Goal: Task Accomplishment & Management: Manage account settings

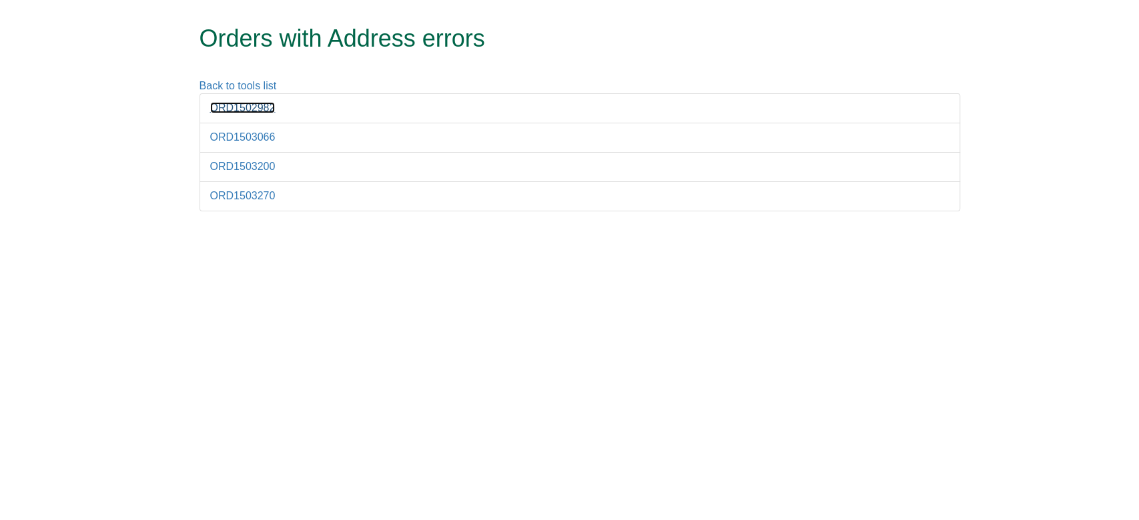
click at [240, 109] on link "ORD1502982" at bounding box center [242, 107] width 65 height 11
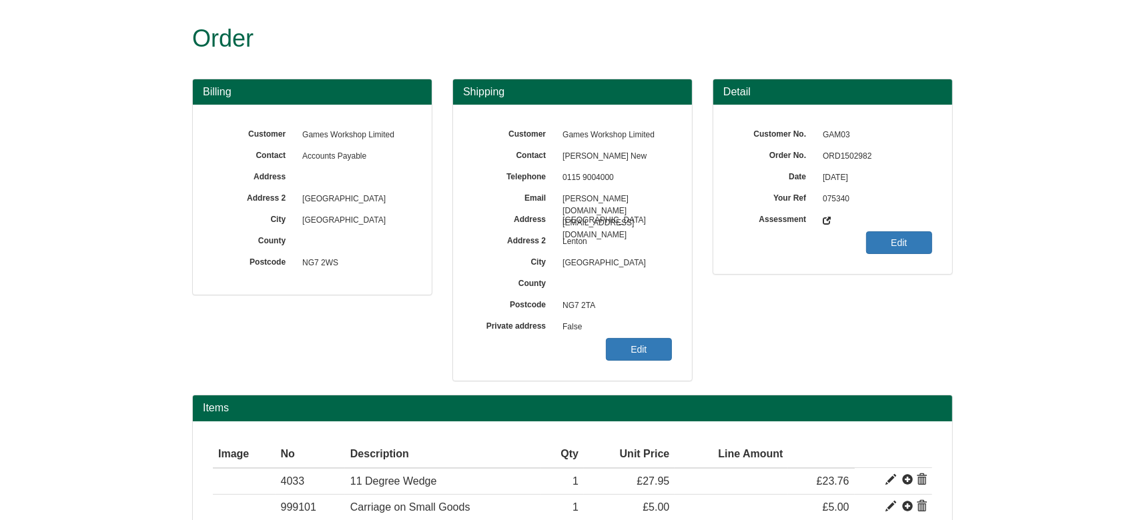
click at [833, 148] on span "ORD1502982" at bounding box center [874, 156] width 116 height 21
copy span "ORD1502982"
click at [625, 354] on link "Edit" at bounding box center [639, 349] width 66 height 23
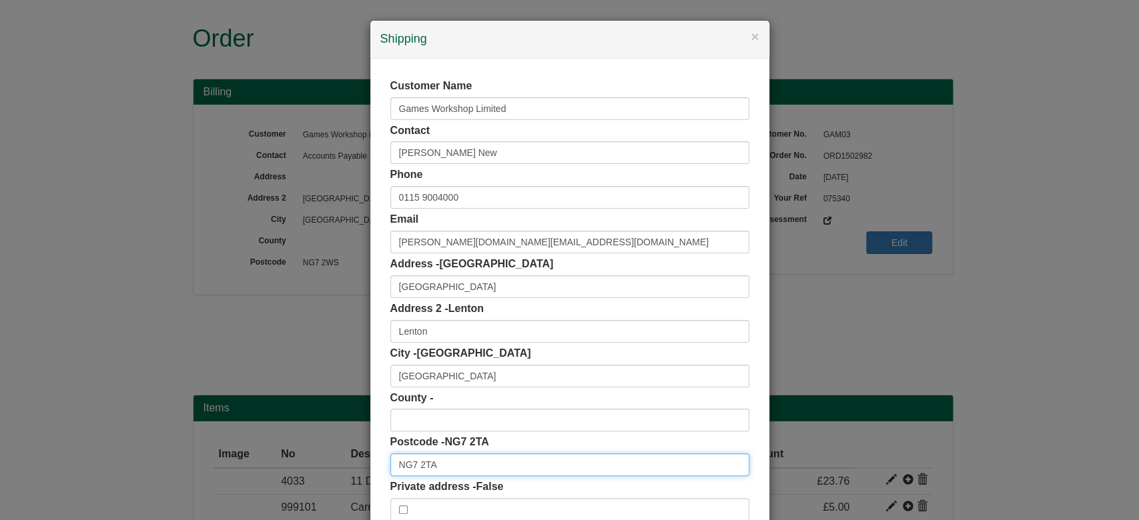
drag, startPoint x: 380, startPoint y: 481, endPoint x: 331, endPoint y: 492, distance: 50.0
click at [331, 492] on div "× Shipping Customer Name Games Workshop Limited Contact Daryl New Phone 0115 90…" at bounding box center [569, 260] width 1139 height 520
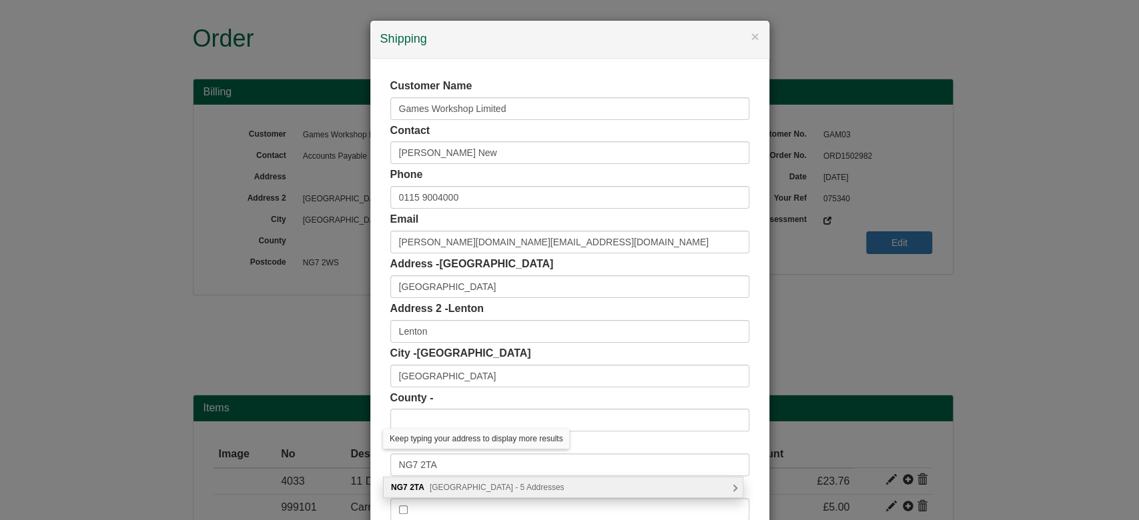
click at [450, 491] on span "Willow Road, Nottingham - 5 Addresses" at bounding box center [497, 487] width 135 height 9
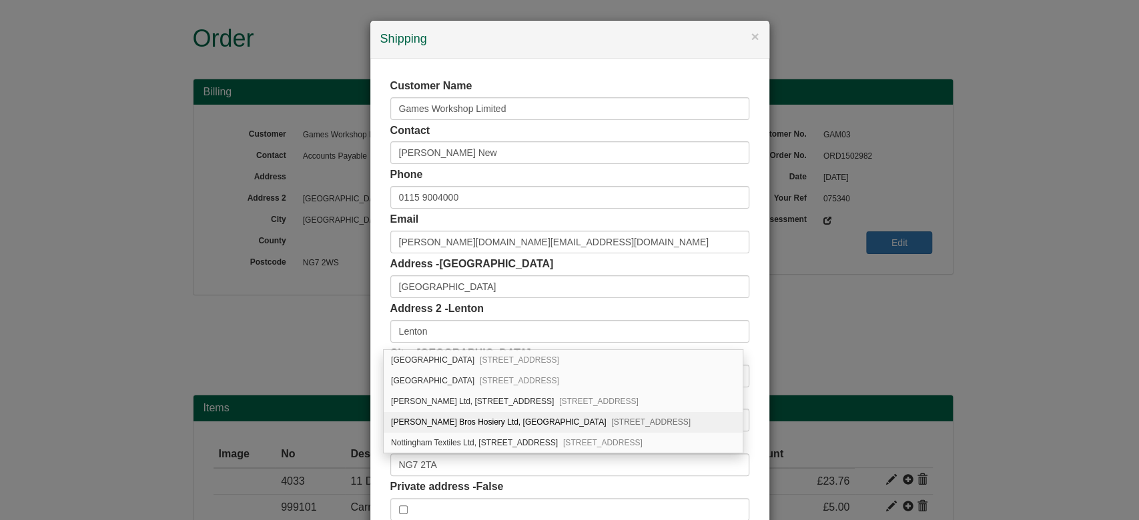
click at [377, 400] on div "Customer Name Games Workshop Limited Contact Daryl New Phone 0115 9004000 Email…" at bounding box center [569, 300] width 399 height 482
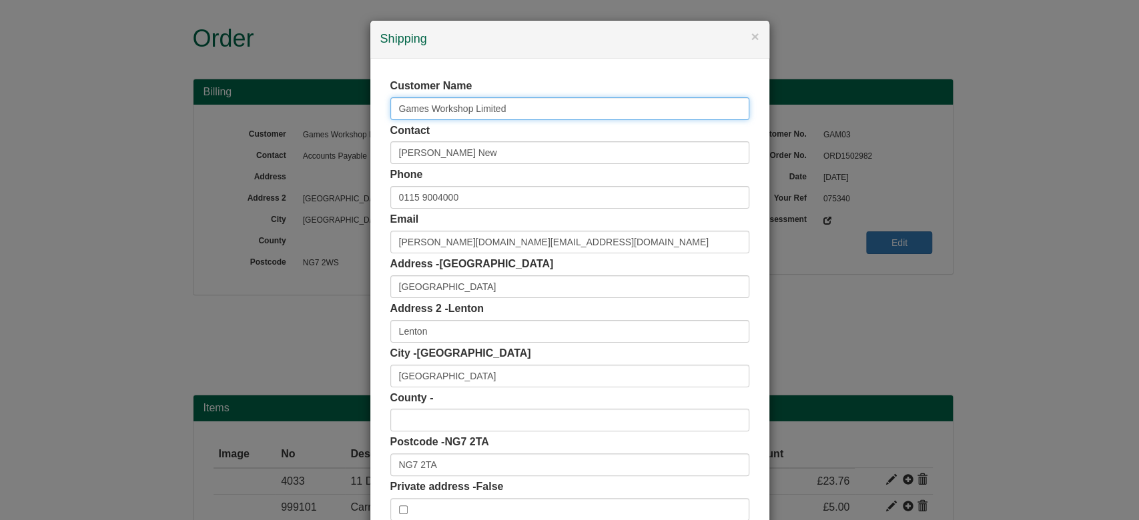
drag, startPoint x: 505, startPoint y: 101, endPoint x: 337, endPoint y: 107, distance: 168.2
click at [337, 107] on div "× Shipping Customer Name Games Workshop Limited Contact Daryl New Phone 0115 90…" at bounding box center [569, 260] width 1139 height 520
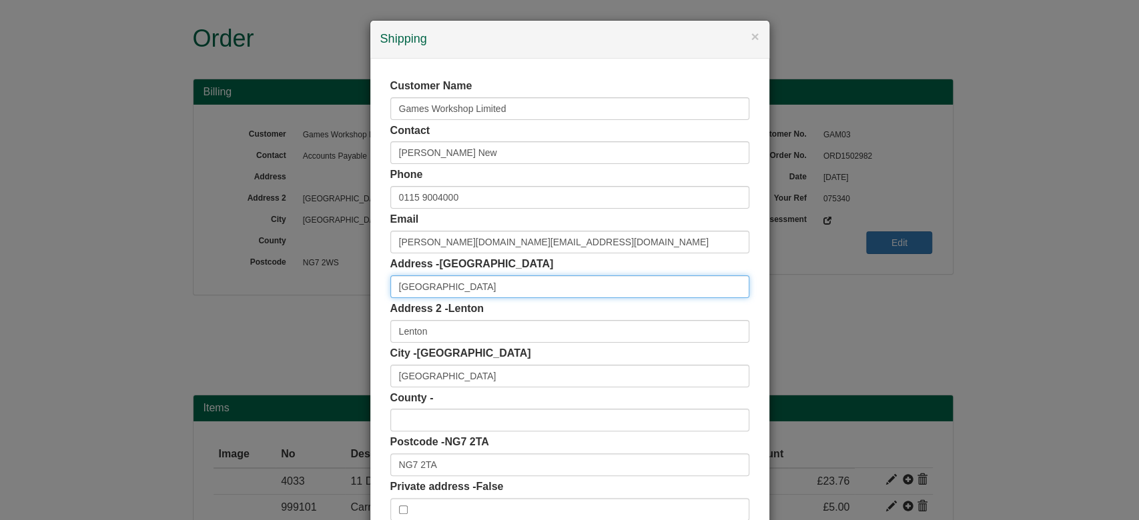
drag, startPoint x: 452, startPoint y: 288, endPoint x: 335, endPoint y: 300, distance: 118.1
click at [335, 300] on div "× Shipping Customer Name Games Workshop Limited Contact Daryl New Phone 0115 90…" at bounding box center [569, 260] width 1139 height 520
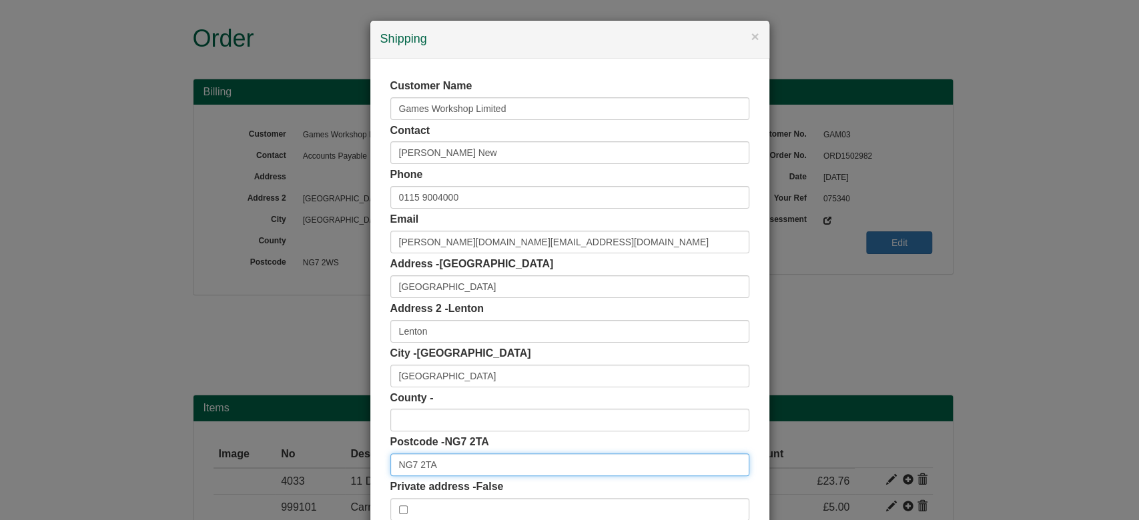
drag, startPoint x: 461, startPoint y: 468, endPoint x: 308, endPoint y: 482, distance: 153.5
click at [308, 482] on div "× Shipping Customer Name Games Workshop Limited Contact Daryl New Phone 0115 90…" at bounding box center [569, 260] width 1139 height 520
paste input "WS"
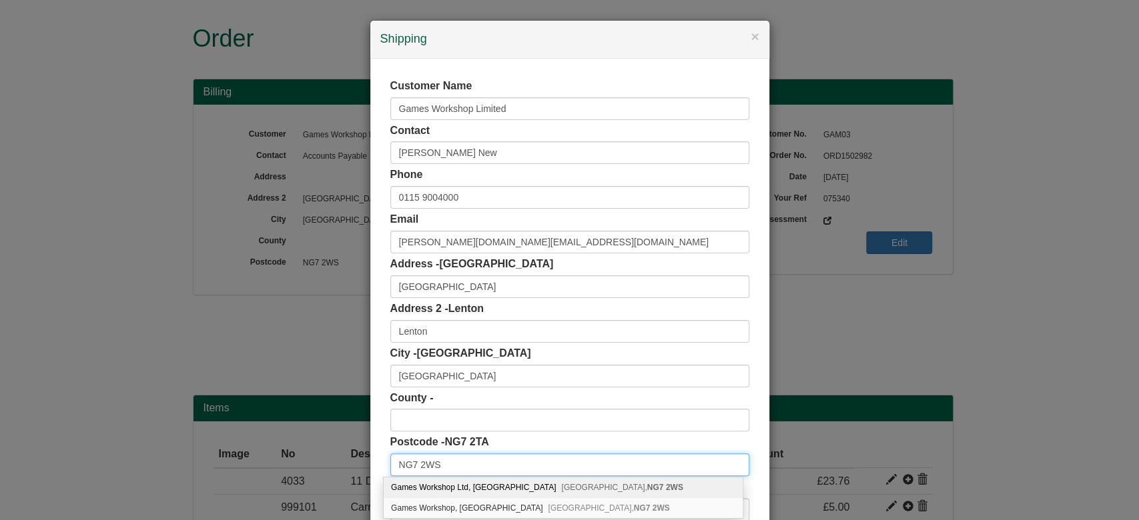
type input "NG7 2WS"
click at [561, 486] on span "Nottingham, NG7 2WS" at bounding box center [621, 487] width 121 height 9
type input "Games Workshop Ltd"
type input "Willow Road"
type input "Nottinghamshire"
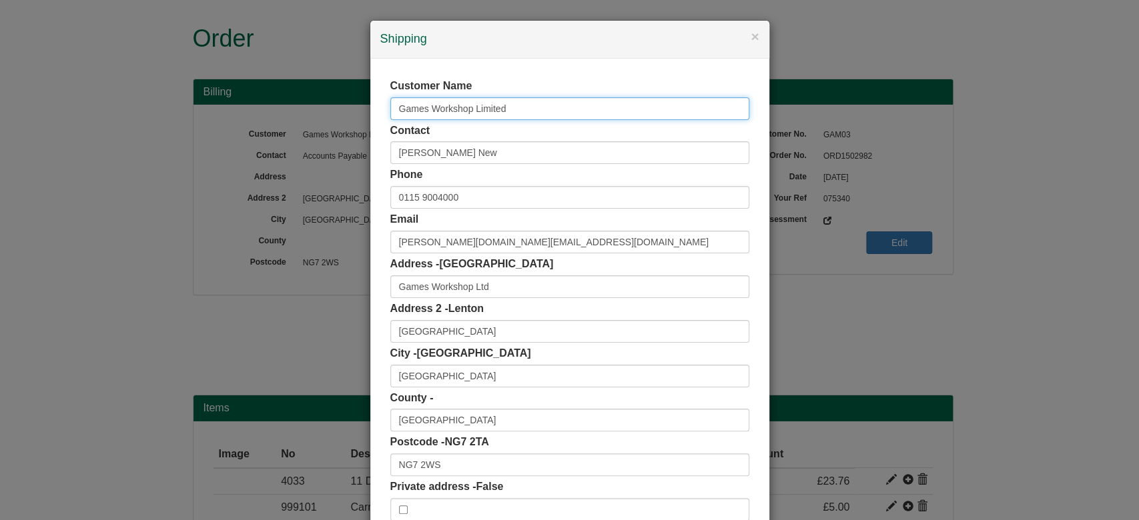
drag, startPoint x: 532, startPoint y: 119, endPoint x: 310, endPoint y: 131, distance: 223.1
click at [310, 131] on div "× Shipping Customer Name Games Workshop Limited Contact Daryl New Phone 0115 90…" at bounding box center [569, 260] width 1139 height 520
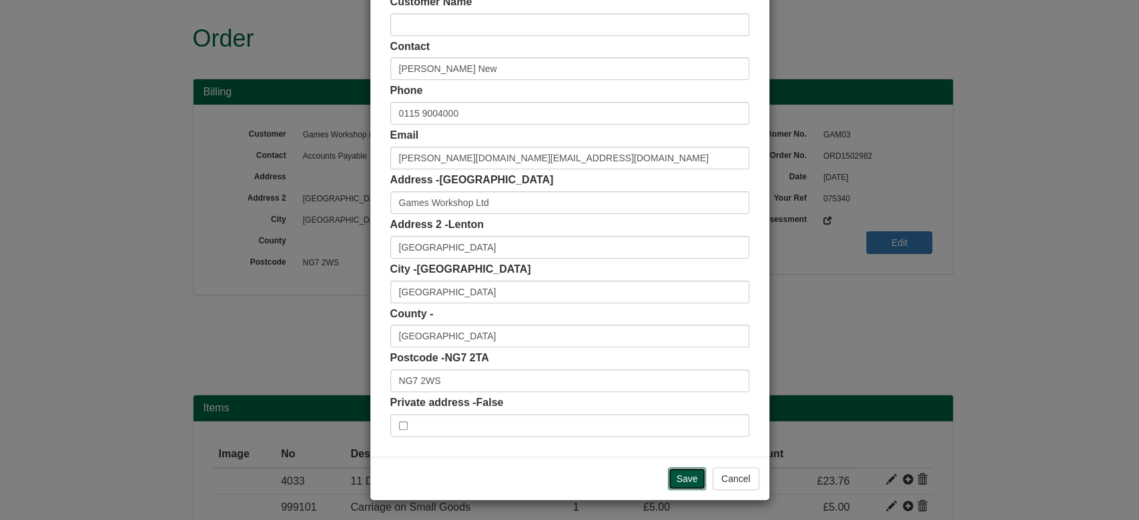
click at [669, 475] on input "Save" at bounding box center [687, 479] width 39 height 23
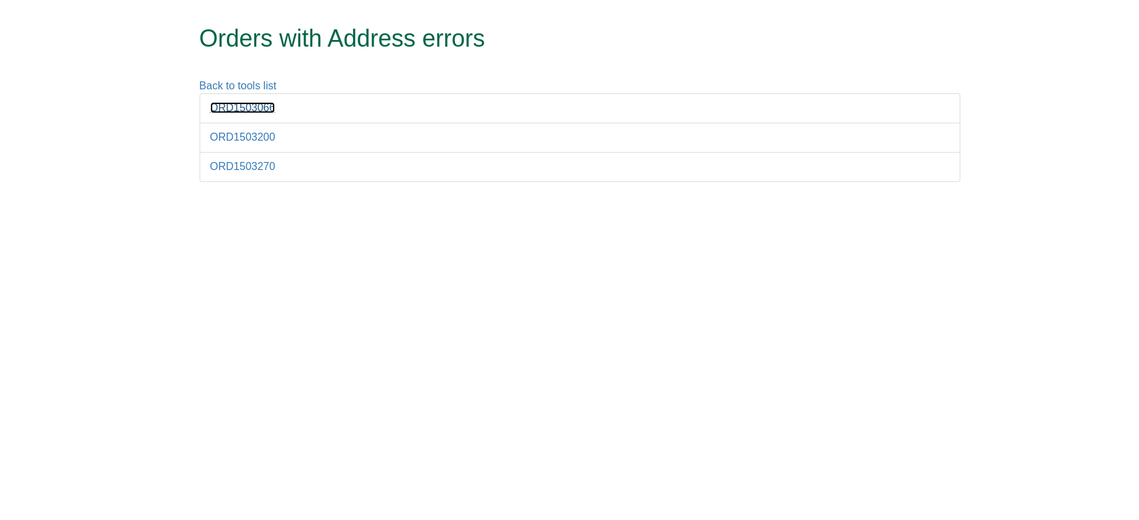
click at [254, 103] on link "ORD1503066" at bounding box center [242, 107] width 65 height 11
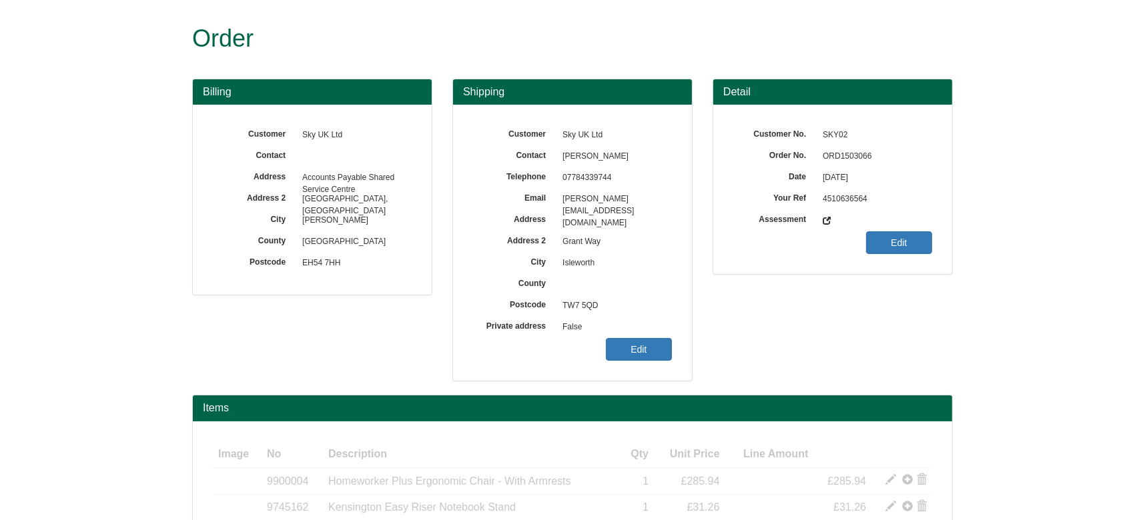
click at [848, 157] on span "ORD1503066" at bounding box center [874, 156] width 116 height 21
copy span "ORD1503066"
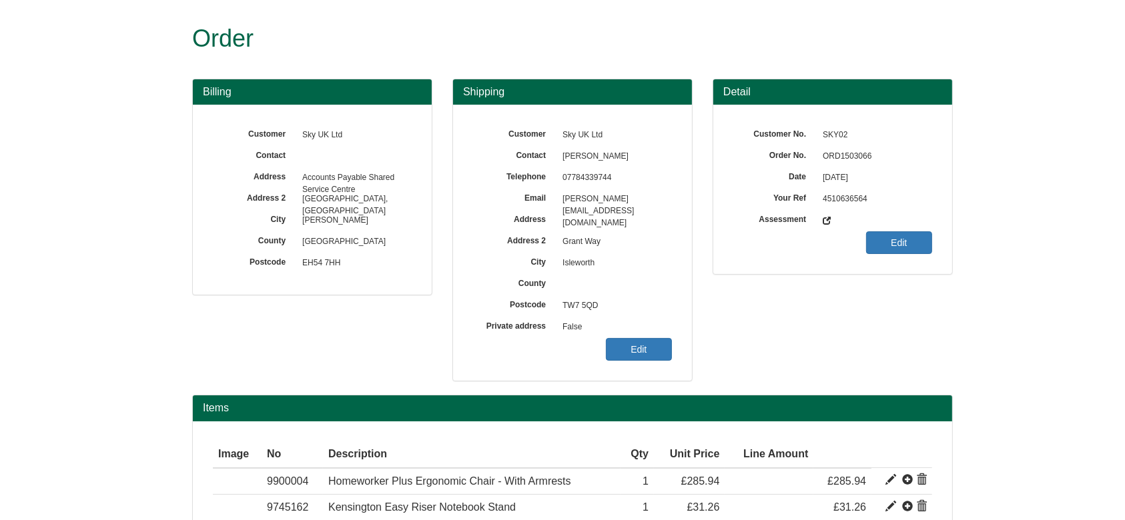
click at [649, 366] on div "Customer Sky UK Ltd Contact Manshi Bhagat Telephone 07784339744 Email manshi.bh…" at bounding box center [572, 243] width 239 height 276
click at [648, 366] on div "Customer Sky UK Ltd Contact Manshi Bhagat Telephone 07784339744 Email manshi.bh…" at bounding box center [572, 243] width 239 height 276
click at [637, 354] on link "Edit" at bounding box center [639, 349] width 66 height 23
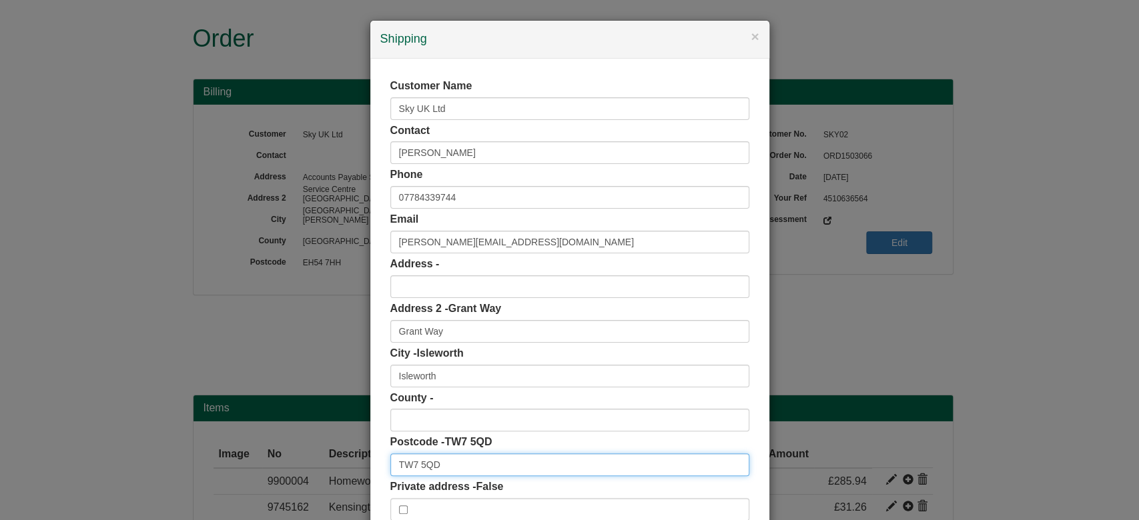
drag, startPoint x: 457, startPoint y: 462, endPoint x: 288, endPoint y: 450, distance: 169.9
click at [288, 450] on div "× Shipping Customer Name Sky UK Ltd Contact Manshi Bhagat Phone 07784339744 Ema…" at bounding box center [569, 260] width 1139 height 520
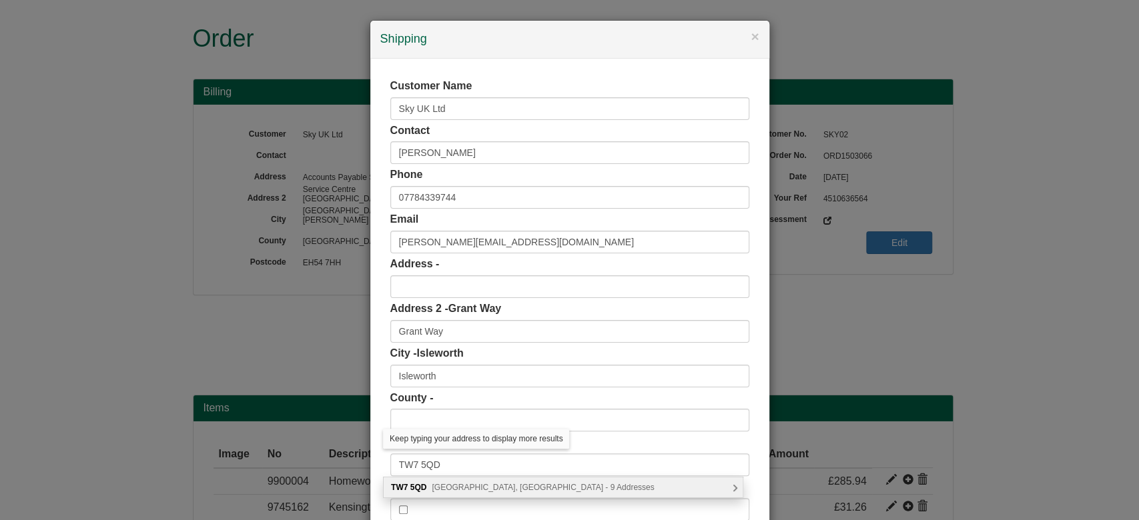
click at [482, 480] on div "TW7 5QD Centaurs Business Centre, Isleworth - 9 Addresses" at bounding box center [563, 488] width 359 height 20
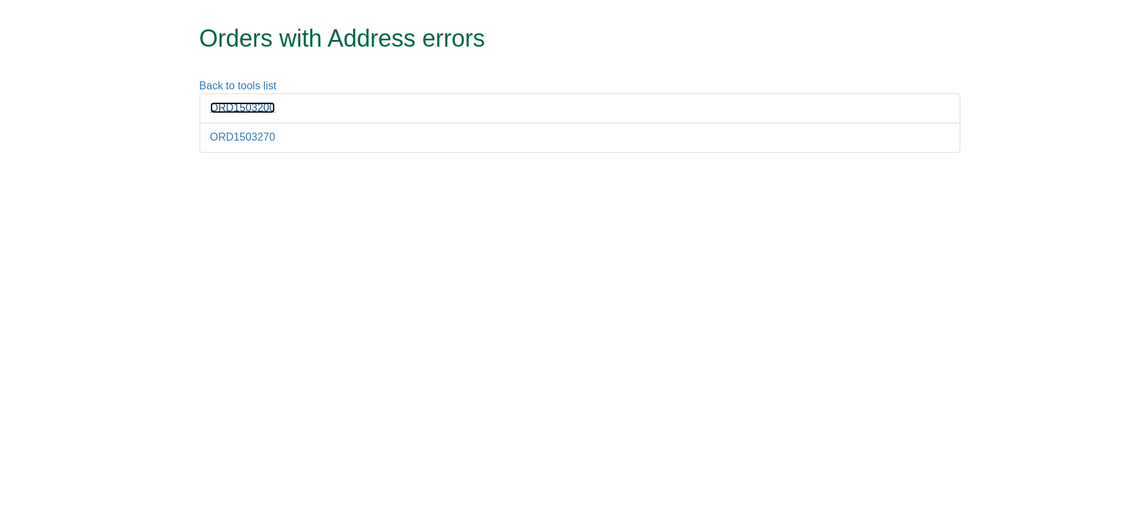
click at [255, 107] on link "ORD1503200" at bounding box center [242, 107] width 65 height 11
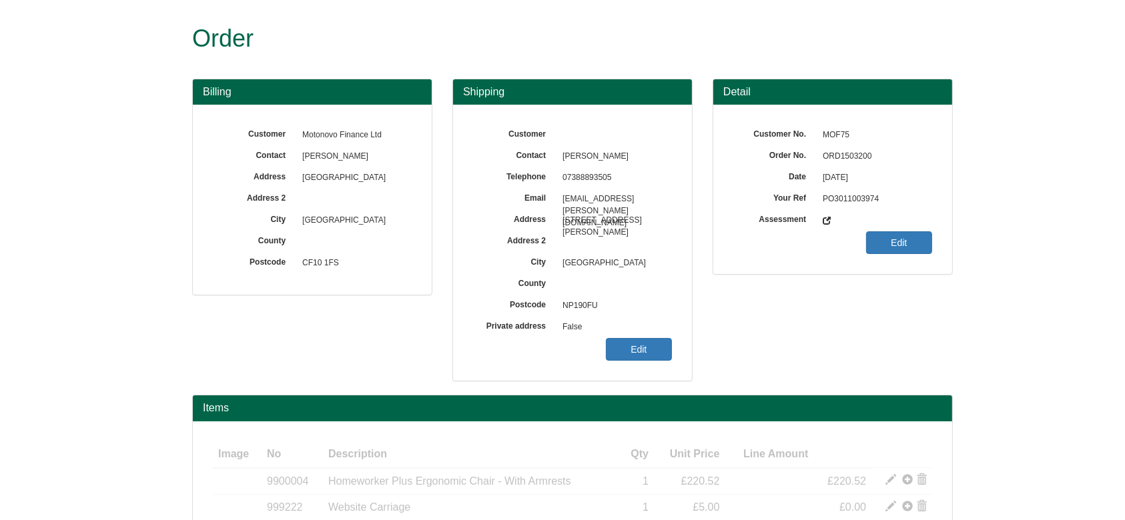
click at [839, 146] on span "ORD1503200" at bounding box center [874, 156] width 116 height 21
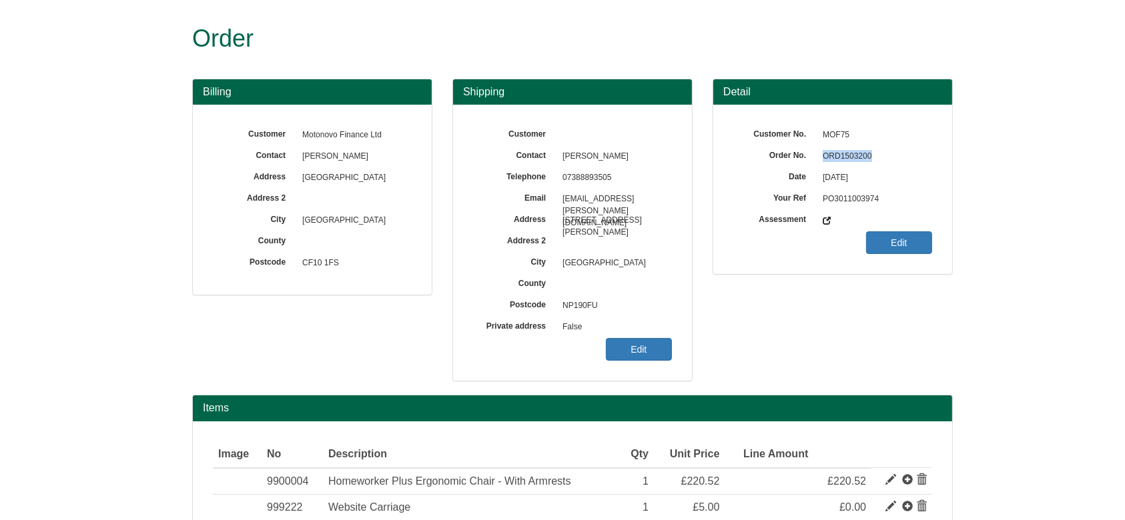
copy span "ORD1503200"
click at [630, 355] on link "Edit" at bounding box center [639, 349] width 66 height 23
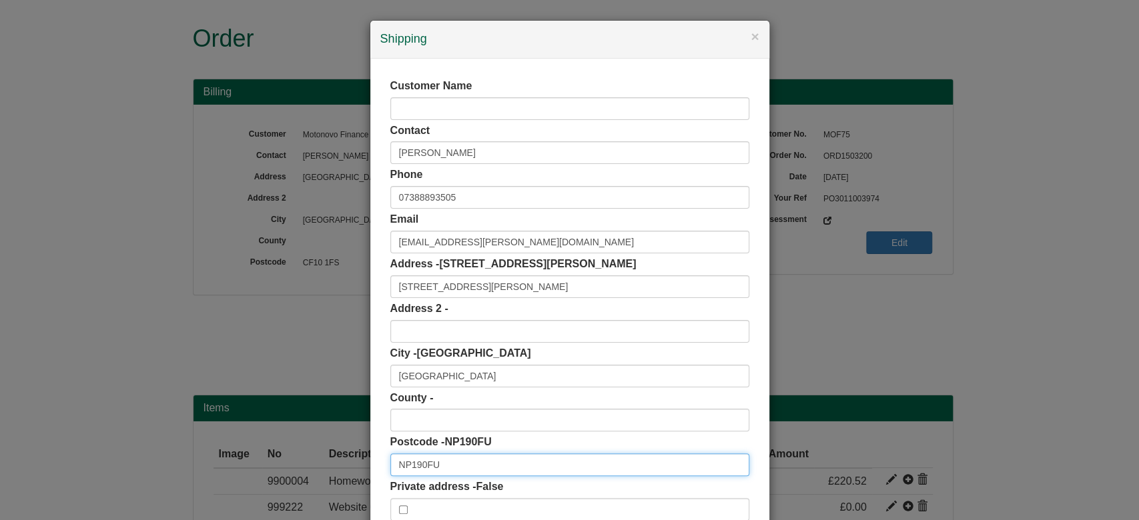
click at [416, 463] on input "NP190FU" at bounding box center [569, 465] width 359 height 23
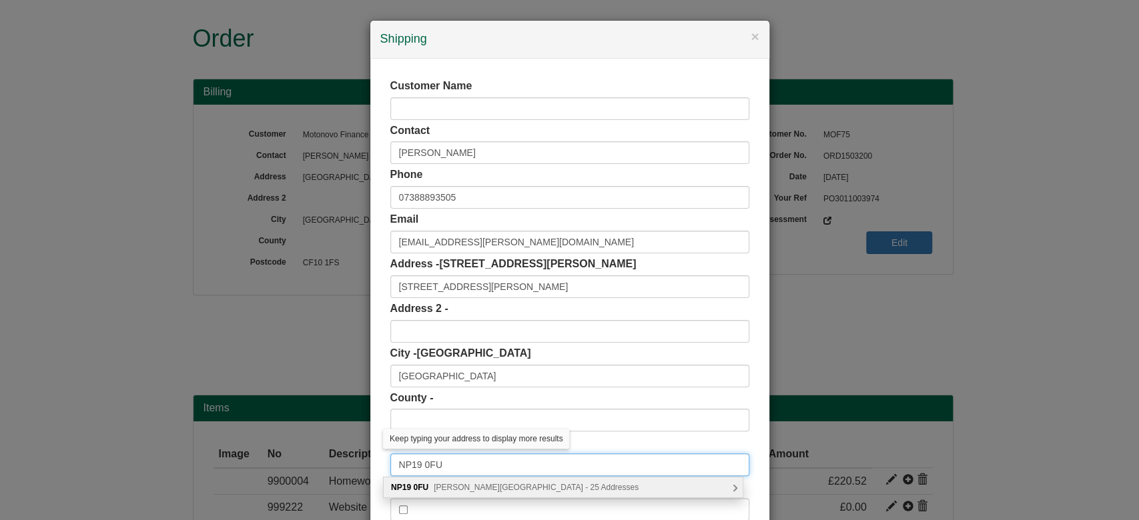
type input "NP19 0FU"
click at [457, 486] on span "Keene Street, Newport - 25 Addresses" at bounding box center [536, 487] width 205 height 9
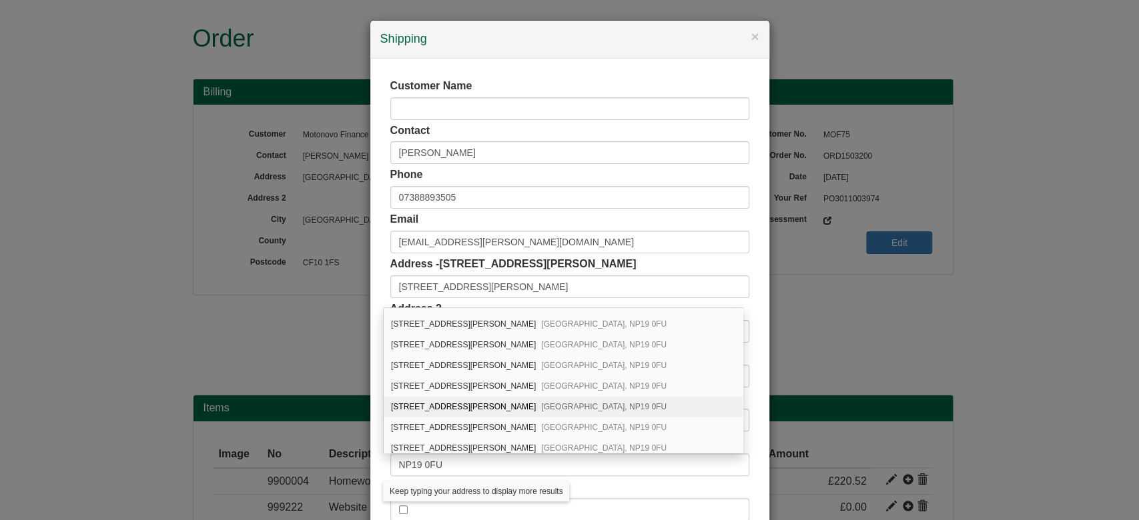
scroll to position [71, 0]
click at [541, 414] on span "Newport, NP19 0FU" at bounding box center [603, 412] width 125 height 9
type input "Newport"
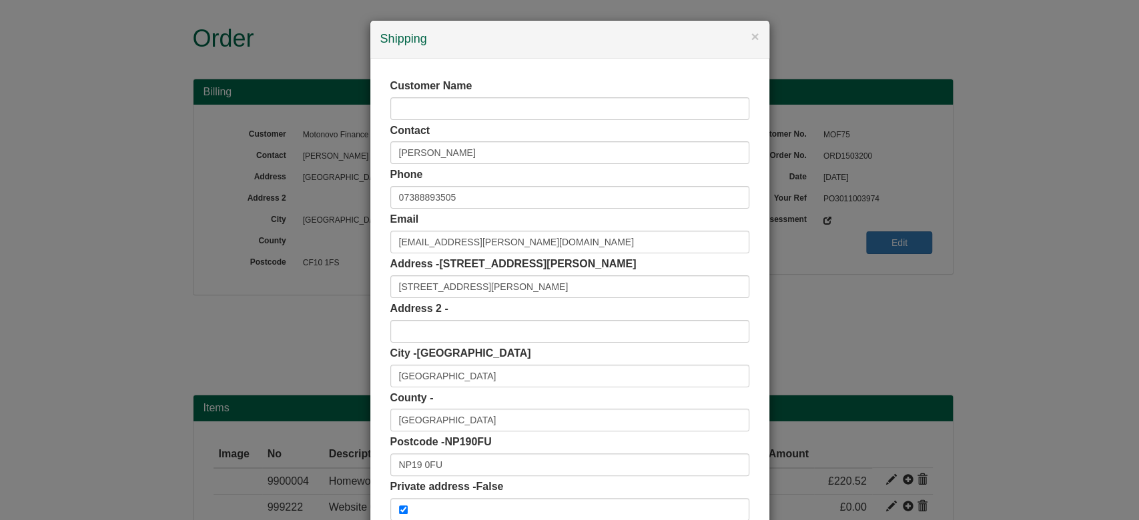
scroll to position [84, 0]
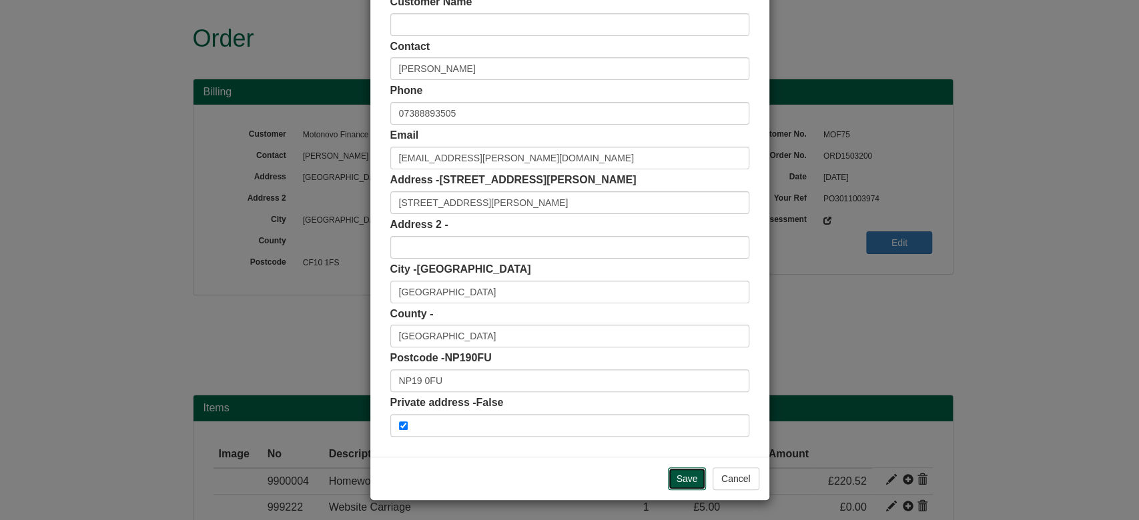
click at [671, 471] on input "Save" at bounding box center [687, 479] width 39 height 23
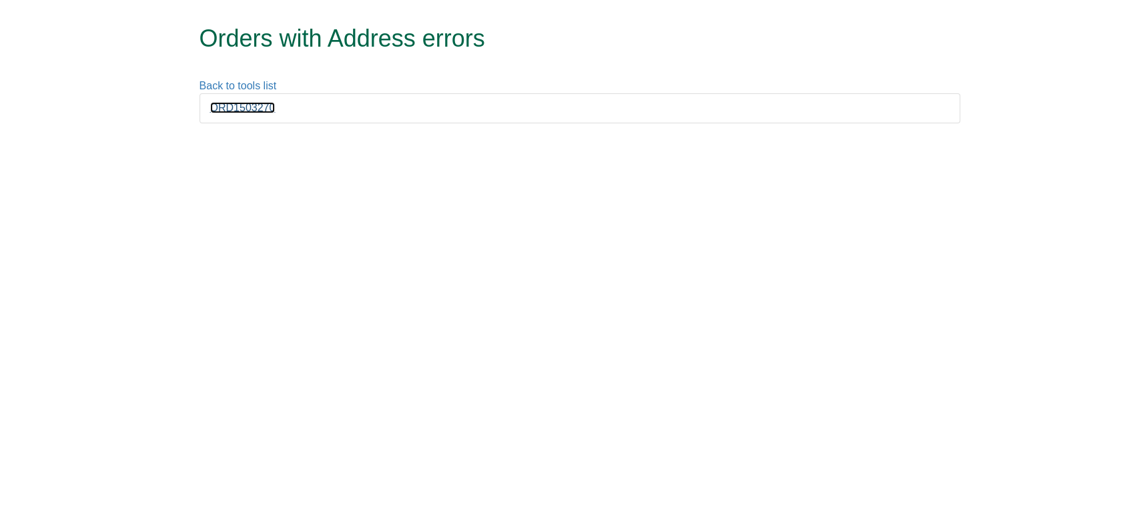
click at [260, 112] on link "ORD1503270" at bounding box center [242, 107] width 65 height 11
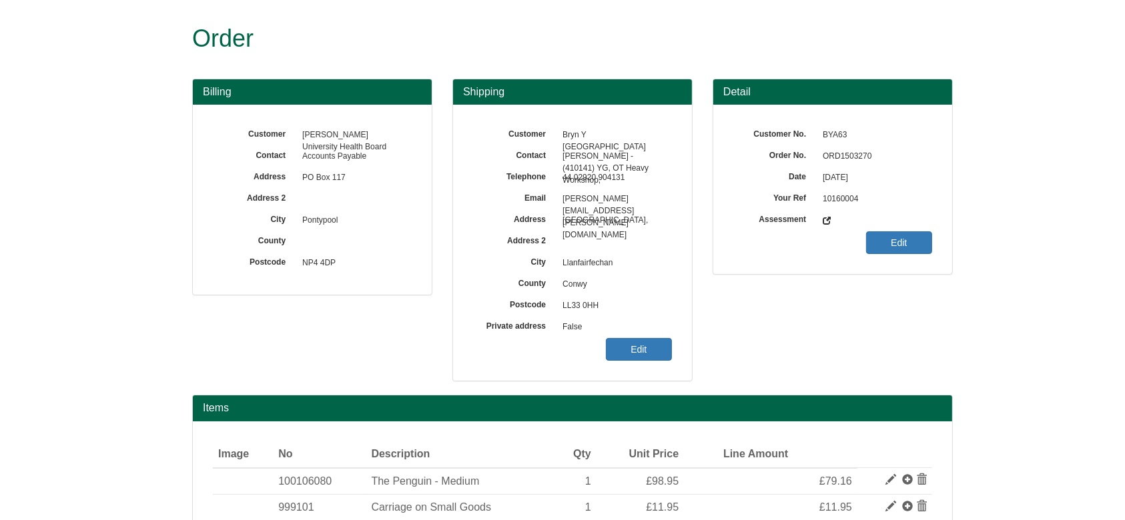
click at [854, 157] on span "ORD1503270" at bounding box center [874, 156] width 116 height 21
copy span "ORD1503270"
click at [633, 362] on div "Customer Bryn Y Neuadd Hospital Contact Roberts, Craig - (410141) YG, OT Heavy …" at bounding box center [572, 243] width 239 height 276
click at [633, 356] on link "Edit" at bounding box center [639, 349] width 66 height 23
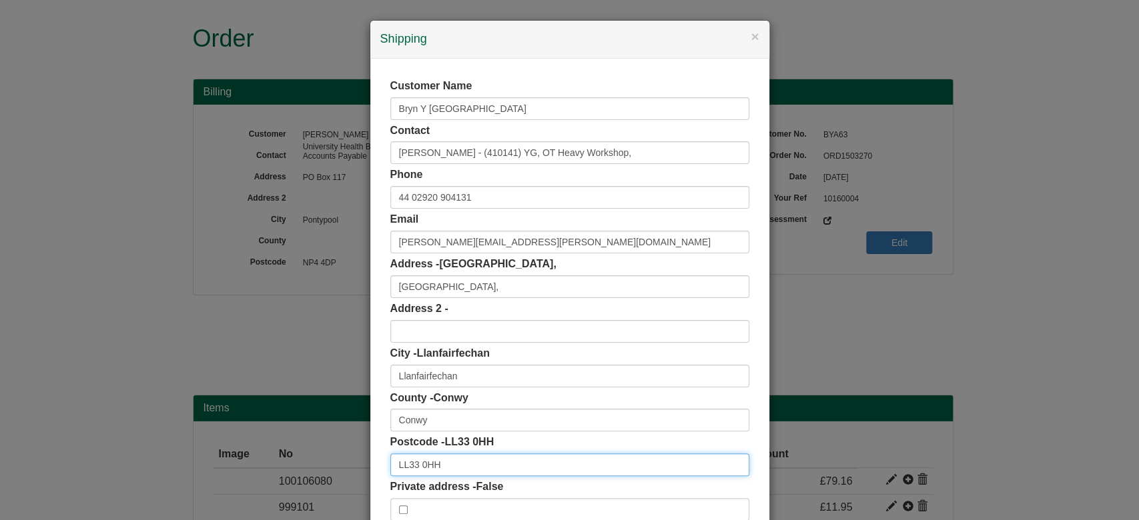
drag, startPoint x: 462, startPoint y: 467, endPoint x: 310, endPoint y: 468, distance: 152.8
click at [310, 468] on div "× Shipping Customer Name Bryn Y Neuadd Hospital Contact Roberts, Craig - (41014…" at bounding box center [569, 260] width 1139 height 520
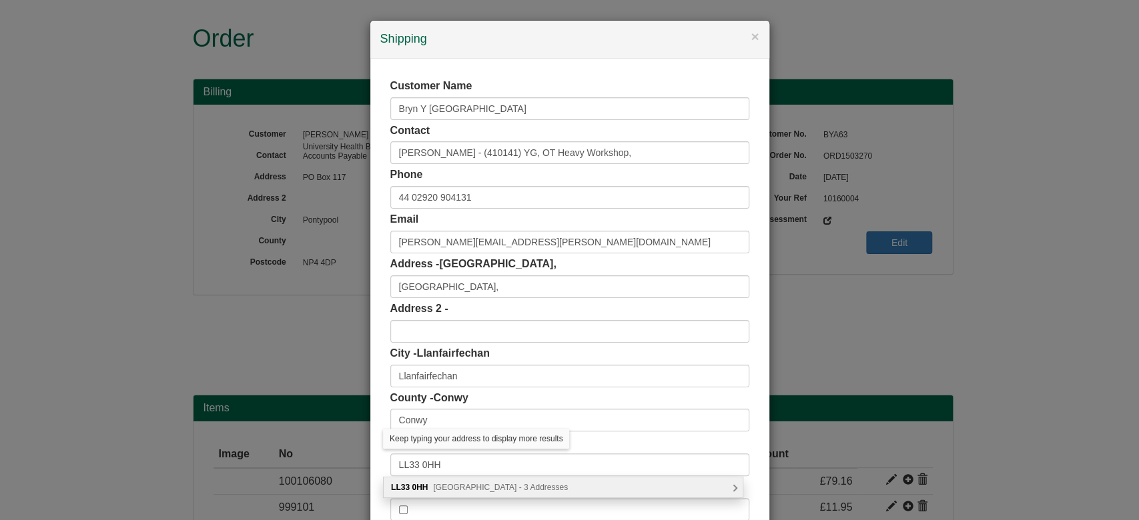
click at [473, 483] on span "Aber Road, Llanfairfechan - 3 Addresses" at bounding box center [500, 487] width 135 height 9
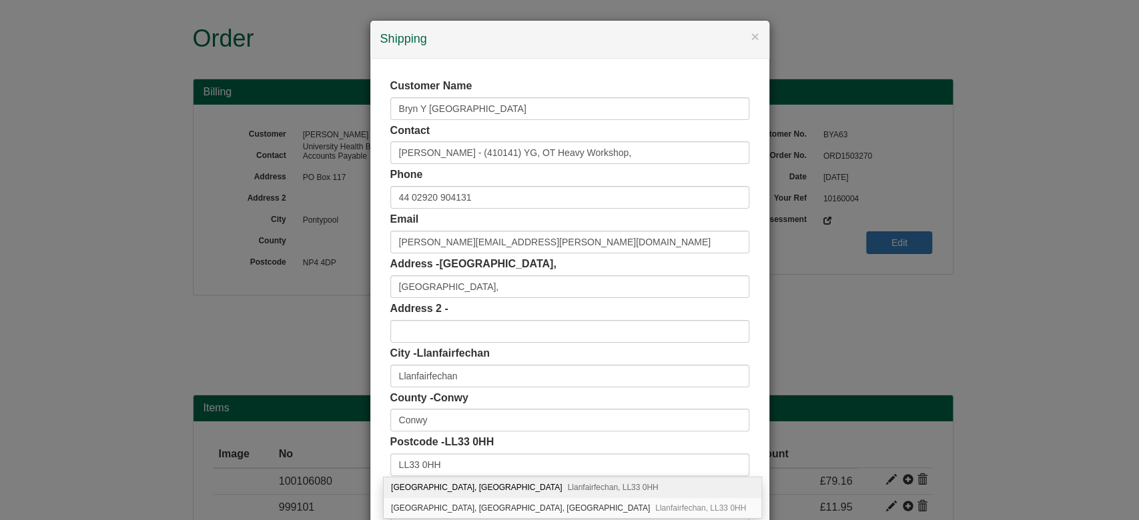
click at [656, 489] on div "Bryn Y Neuadd Hospital, Aber Road Llanfairfechan, LL33 0HH" at bounding box center [573, 488] width 378 height 21
type input "Bryn Y Neuadd Hospital"
type input "Aber Road"
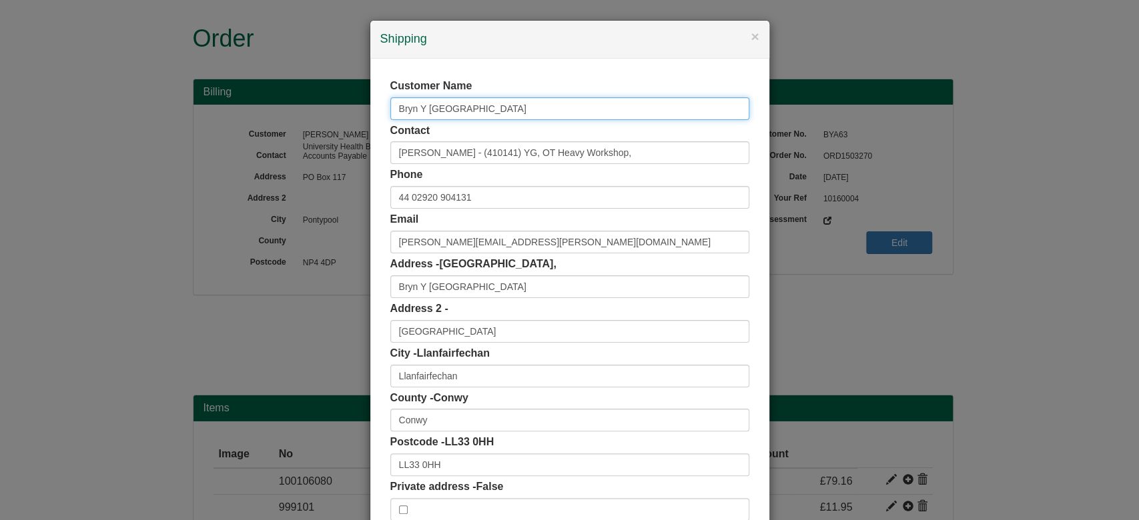
drag, startPoint x: 516, startPoint y: 107, endPoint x: 254, endPoint y: 132, distance: 262.8
click at [254, 132] on div "× Shipping Customer Name Bryn Y Neuadd Hospital Contact Roberts, Craig - (41014…" at bounding box center [569, 260] width 1139 height 520
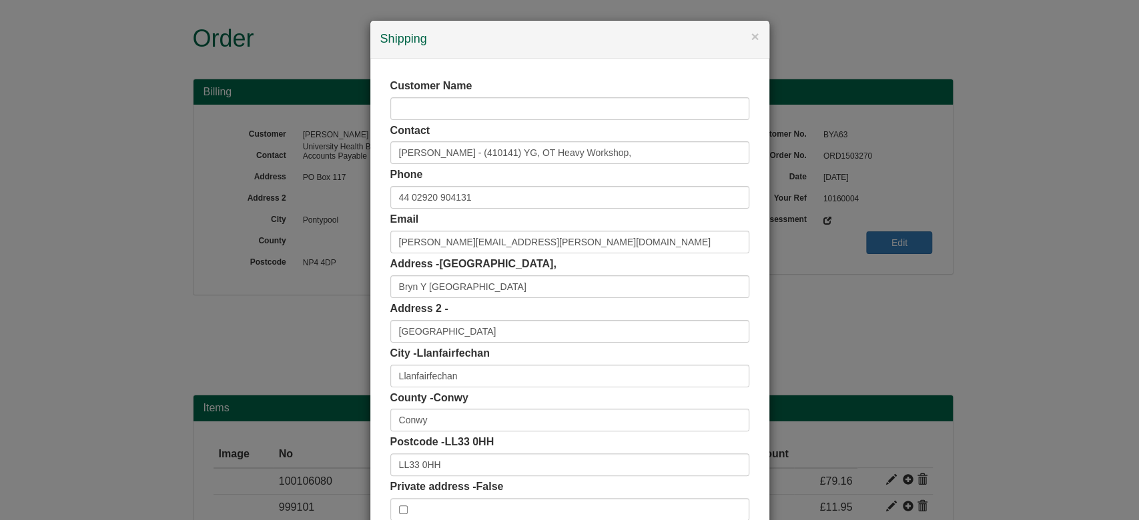
click at [756, 332] on div "Customer Name Contact Roberts, Craig - (410141) YG, OT Heavy Workshop, Phone 44…" at bounding box center [569, 300] width 399 height 482
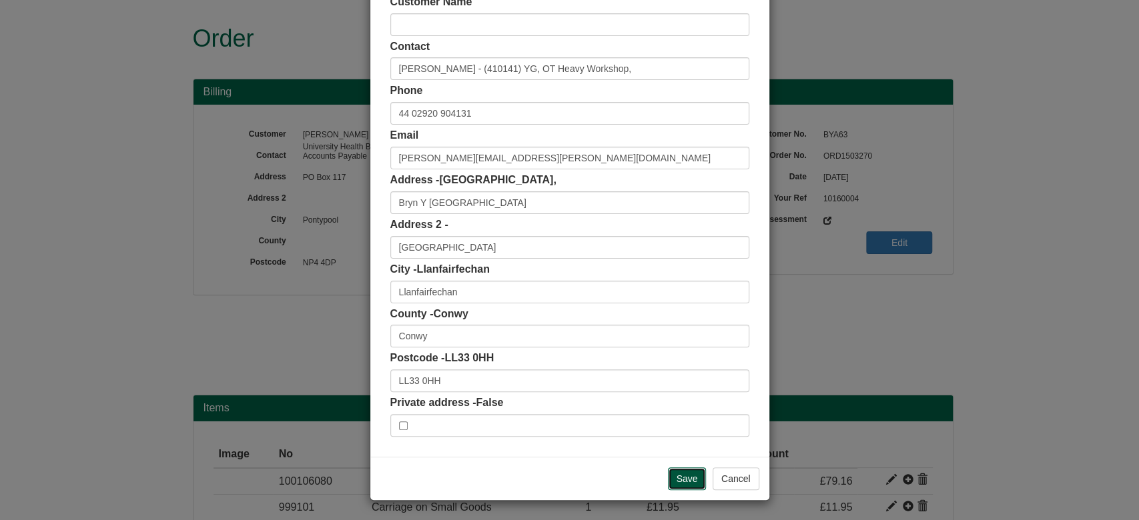
click at [668, 479] on input "Save" at bounding box center [687, 479] width 39 height 23
